Goal: Use online tool/utility: Utilize a website feature to perform a specific function

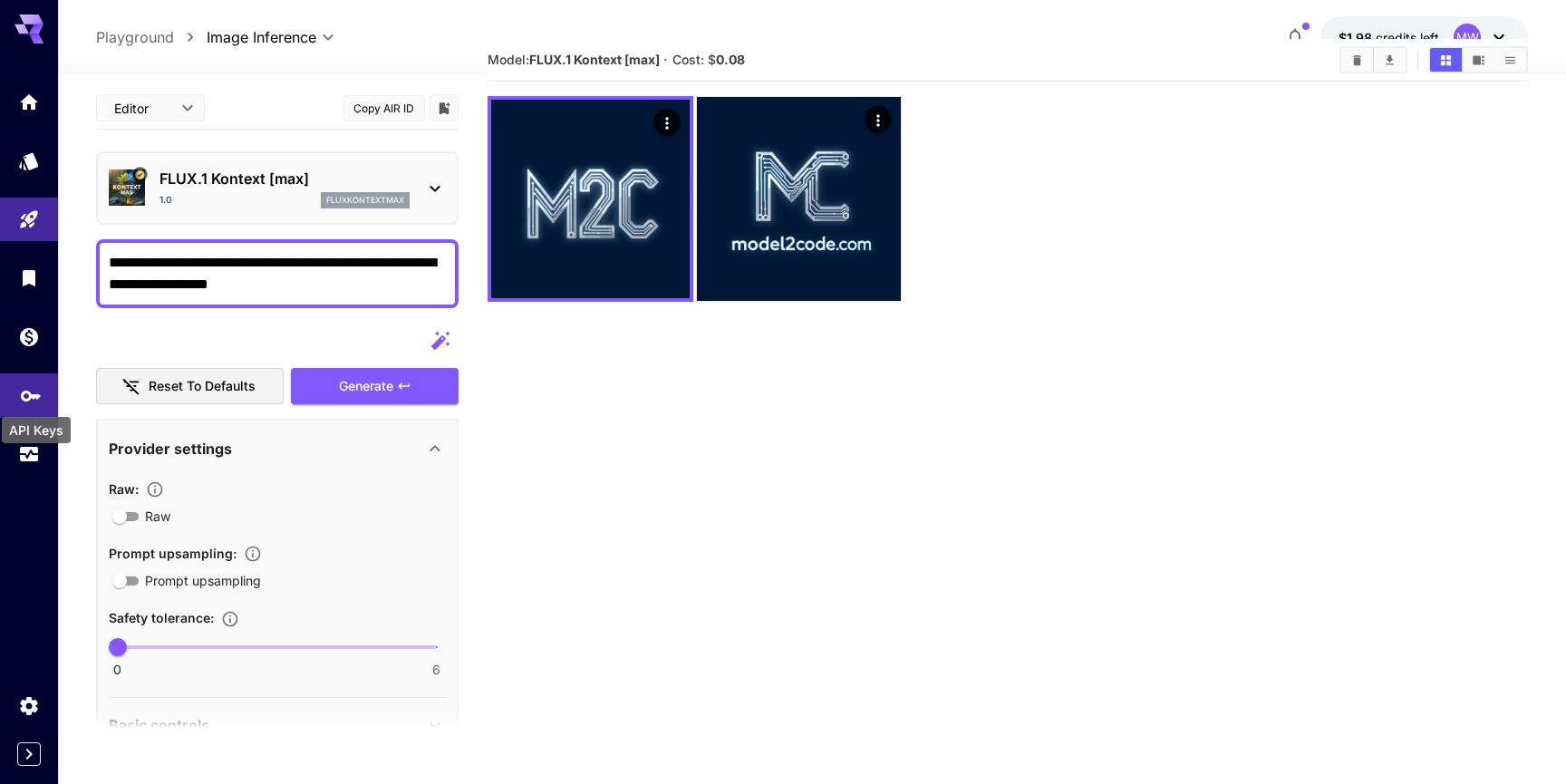
click at [30, 395] on icon "API Keys" at bounding box center [31, 389] width 20 height 11
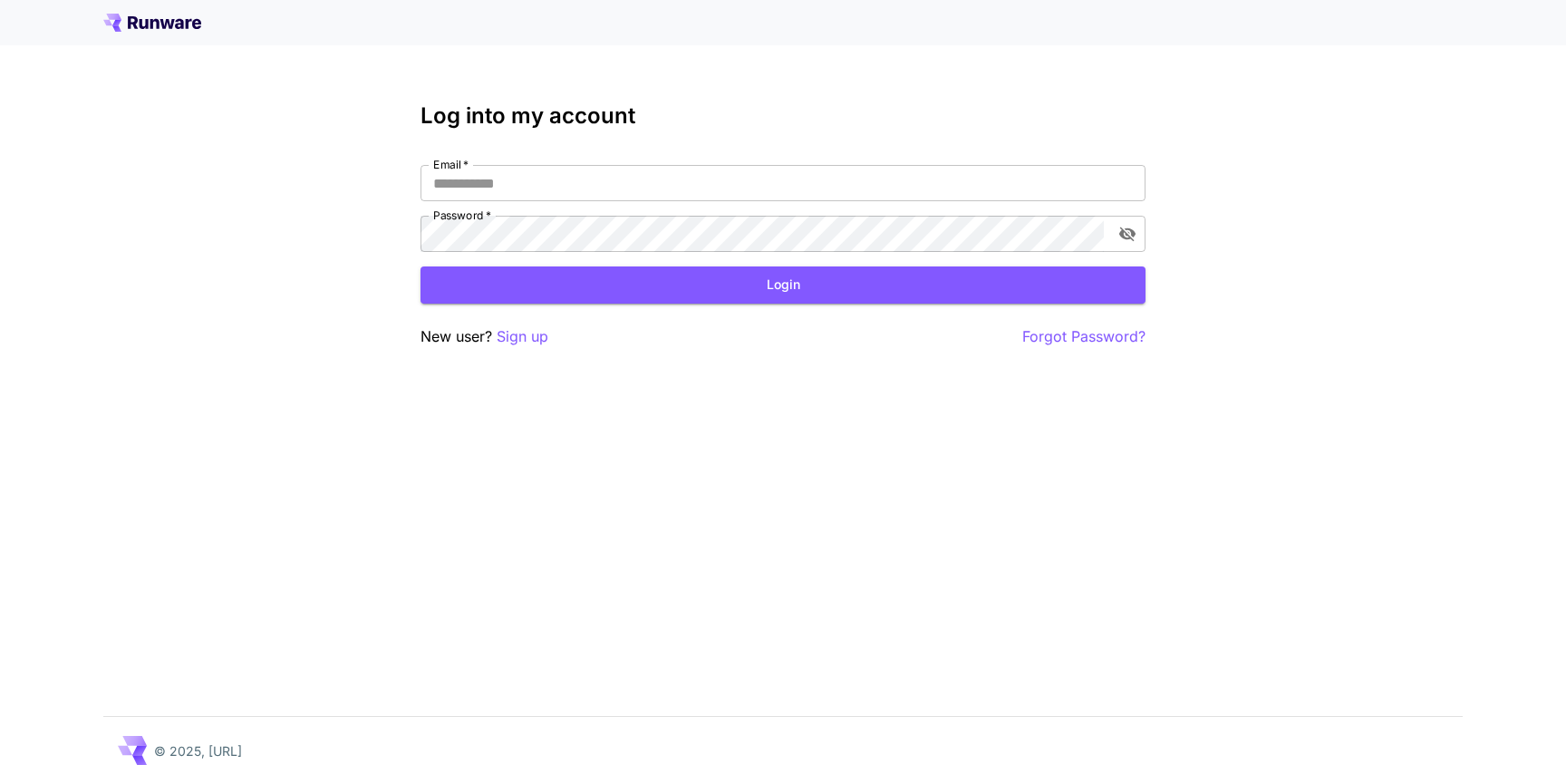
type input "**********"
click at [642, 295] on button "Login" at bounding box center [783, 285] width 725 height 38
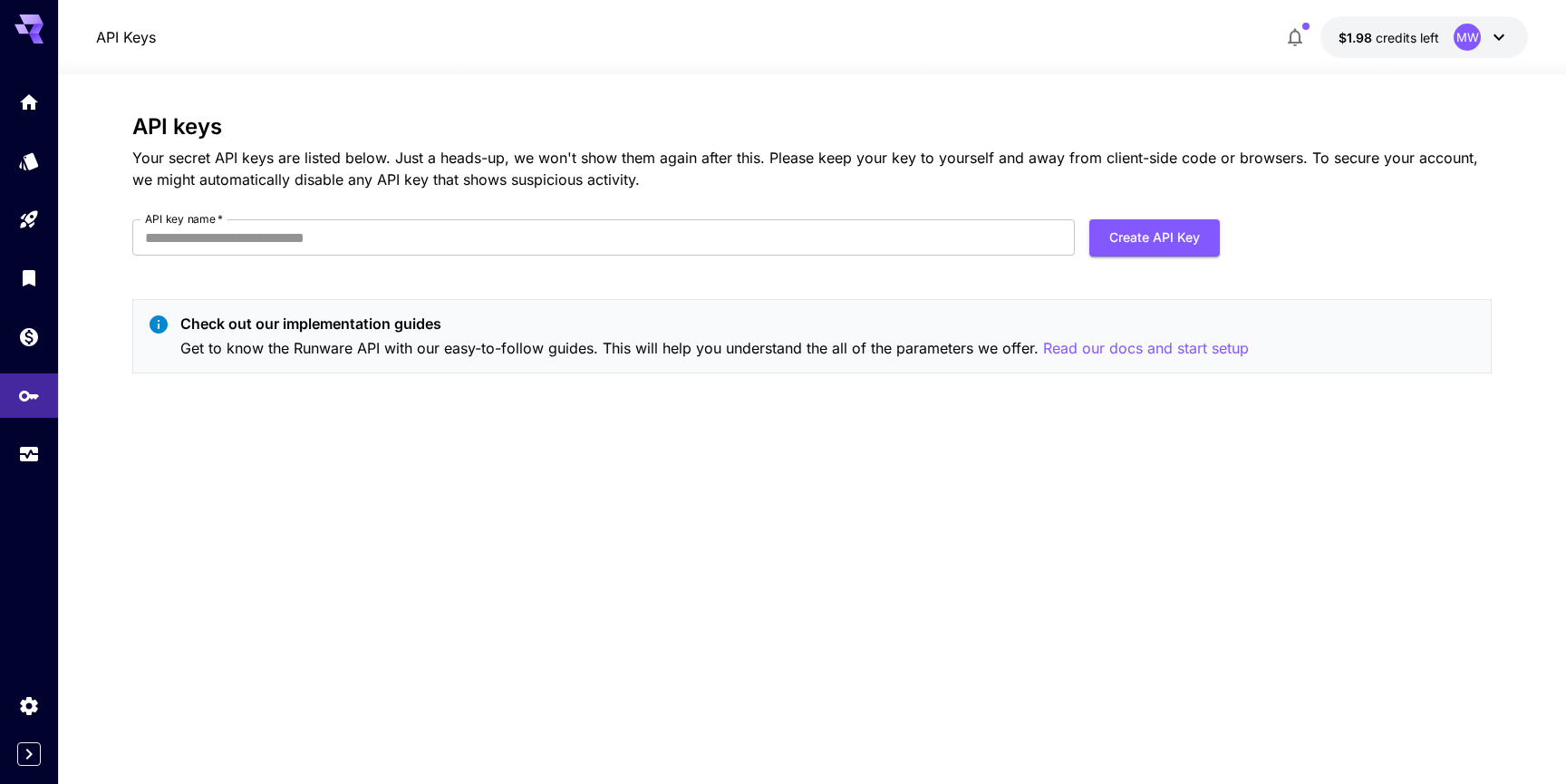
click at [695, 455] on div "API keys Your secret API keys are listed below. Just a heads-up, we won't show …" at bounding box center [812, 430] width 1360 height 630
click at [25, 108] on icon "Home" at bounding box center [31, 97] width 22 height 22
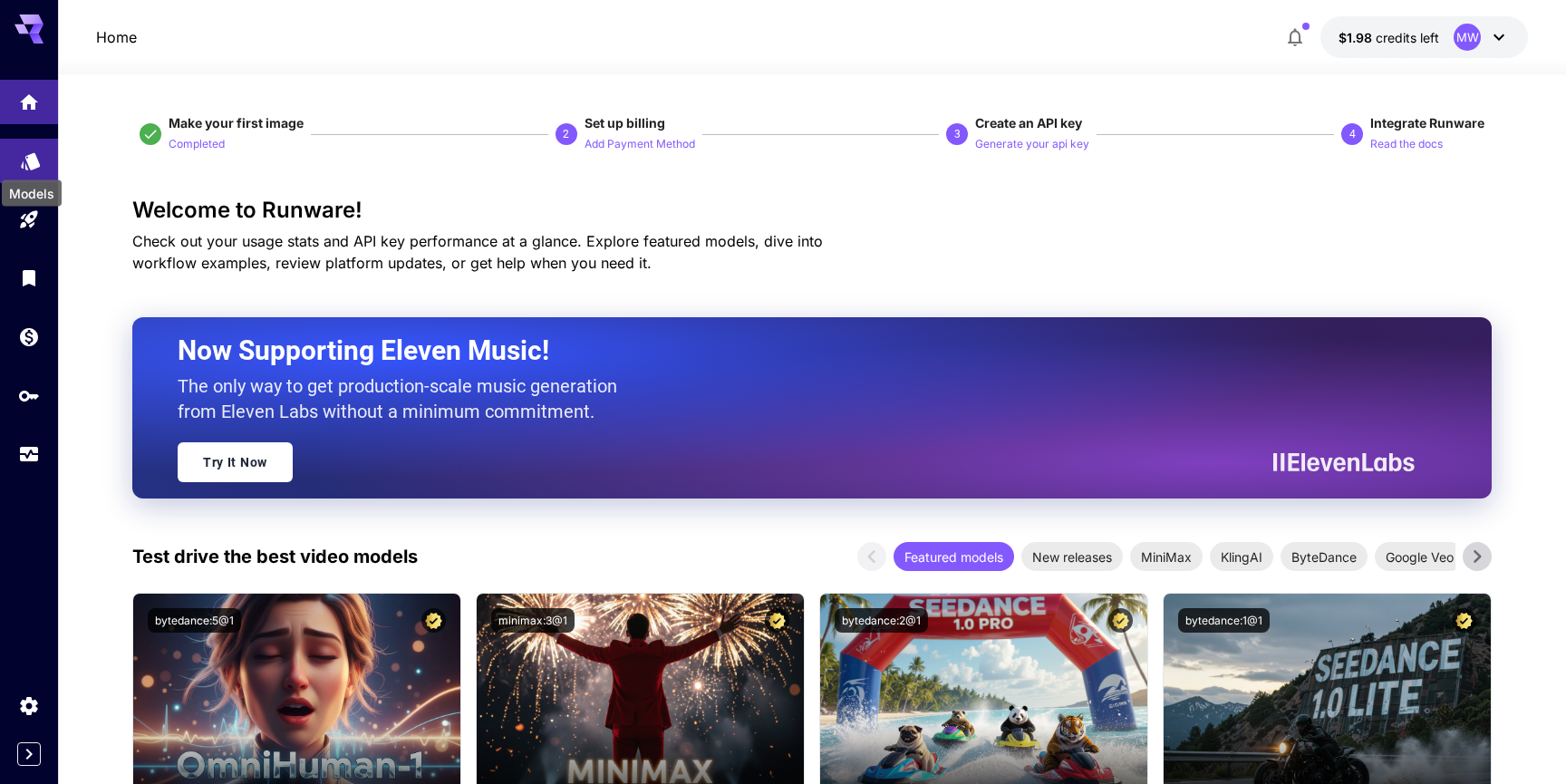
click at [28, 163] on icon "Models" at bounding box center [31, 155] width 22 height 22
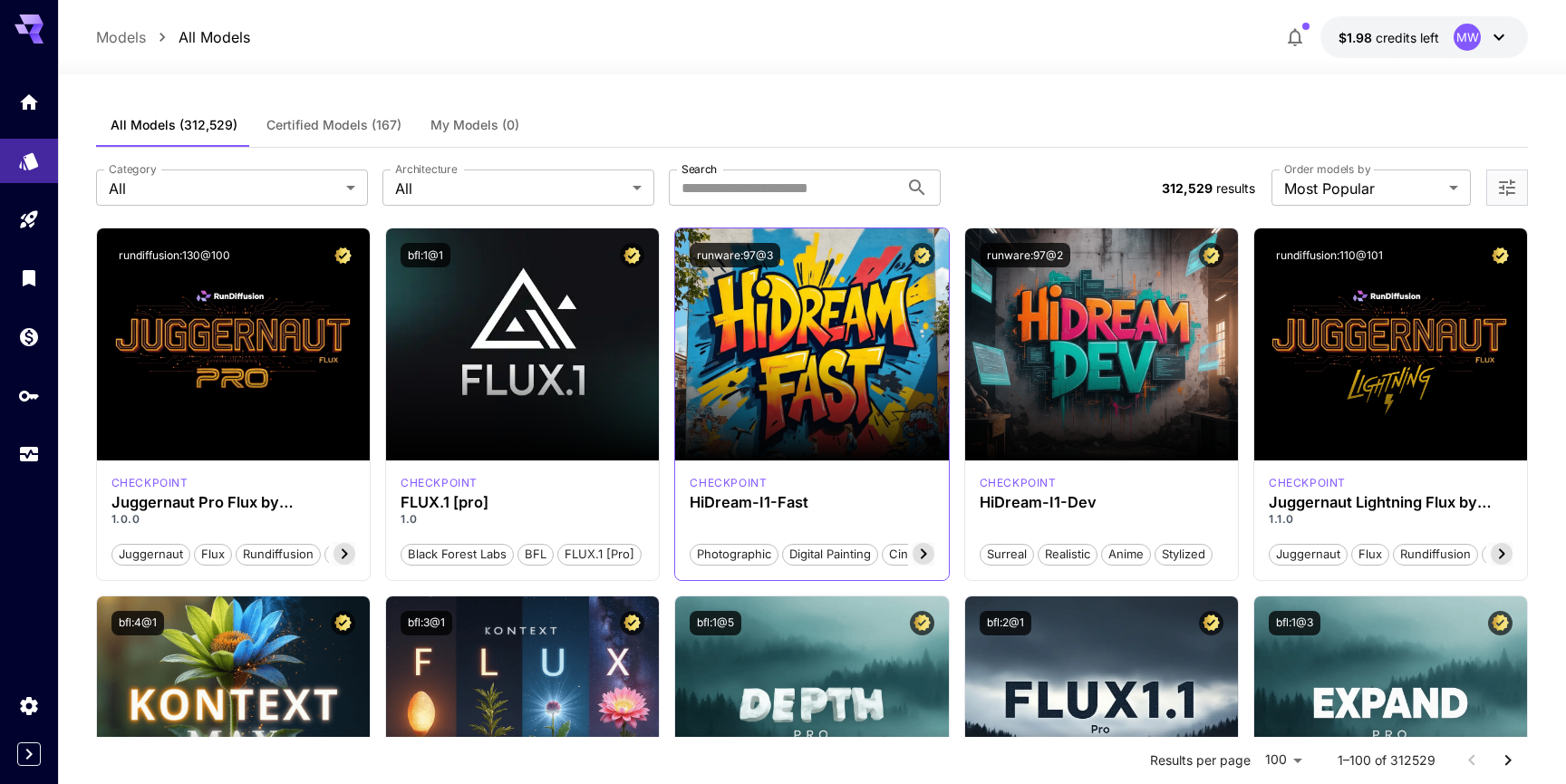
click at [918, 559] on icon at bounding box center [924, 554] width 22 height 22
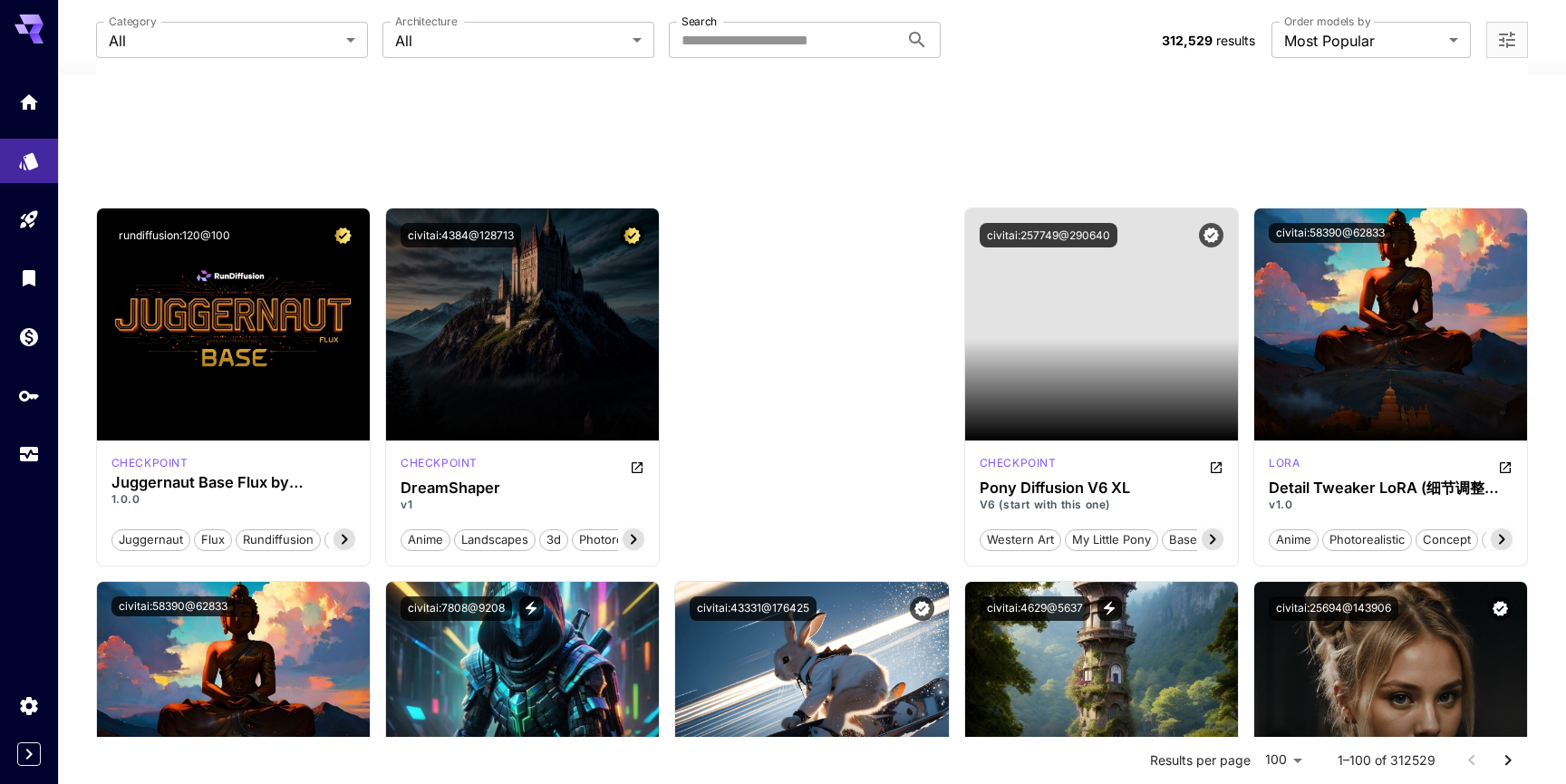
scroll to position [0, 0]
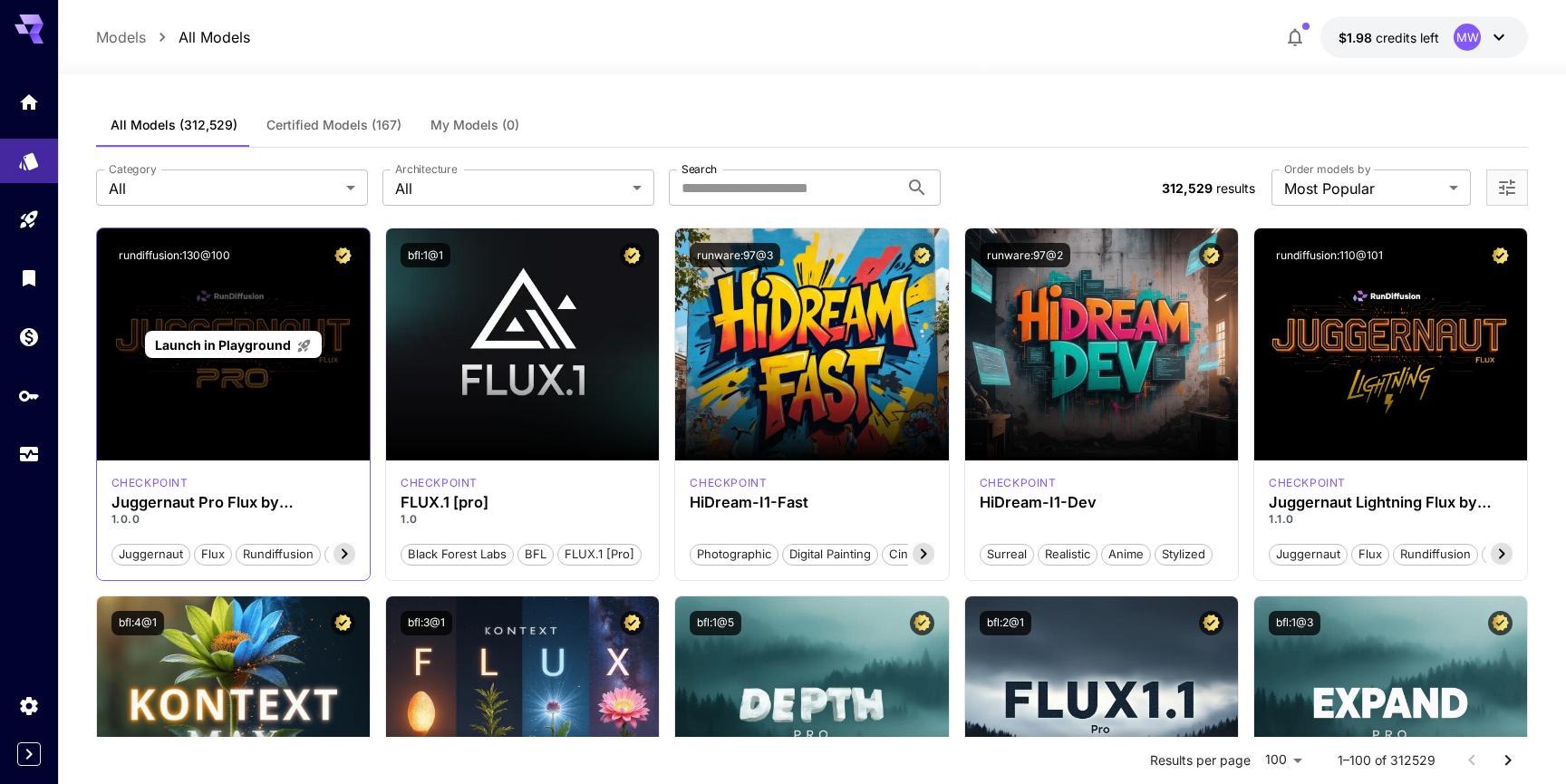
click at [241, 341] on span "Launch in Playground" at bounding box center [223, 344] width 136 height 16
